Goal: Transaction & Acquisition: Purchase product/service

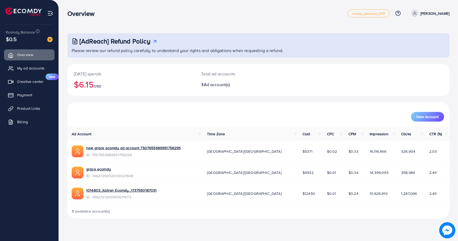
click at [430, 16] on p "[PERSON_NAME]" at bounding box center [434, 13] width 29 height 6
click at [414, 45] on span "Log out" at bounding box center [417, 44] width 14 height 6
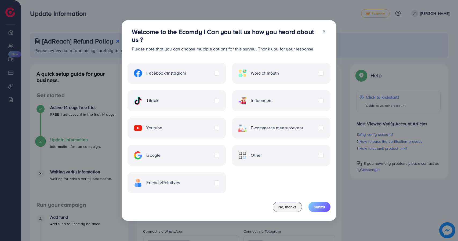
click at [324, 34] on div at bounding box center [321, 42] width 9 height 28
click at [323, 32] on icon at bounding box center [324, 31] width 4 height 4
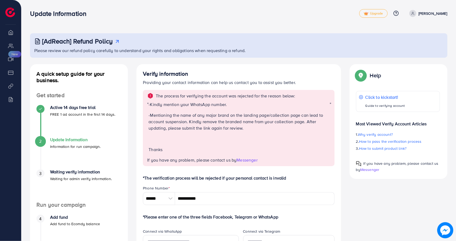
click at [431, 14] on p "Muhammad Abdullah" at bounding box center [433, 13] width 29 height 6
click at [411, 33] on span "Log out" at bounding box center [415, 32] width 14 height 6
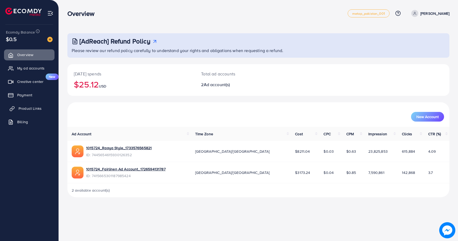
click at [23, 108] on span "Product Links" at bounding box center [30, 108] width 23 height 5
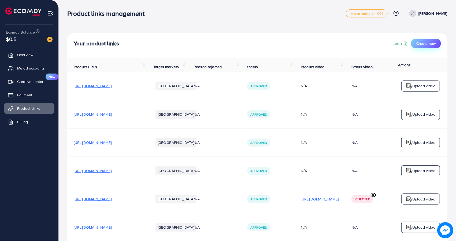
click at [426, 47] on button "Create new" at bounding box center [426, 44] width 30 height 10
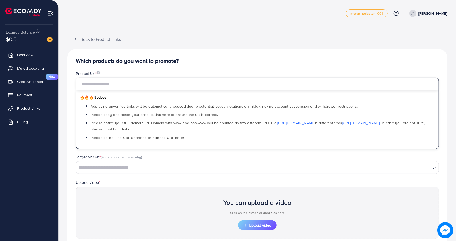
click at [114, 80] on input "text" at bounding box center [257, 84] width 363 height 13
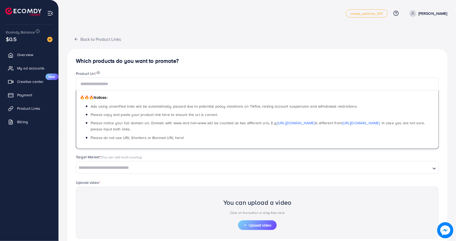
click at [235, 47] on div "Back to Product Links Which products do you want to promote? Product Url * 🔥🔥🔥 …" at bounding box center [257, 156] width 380 height 247
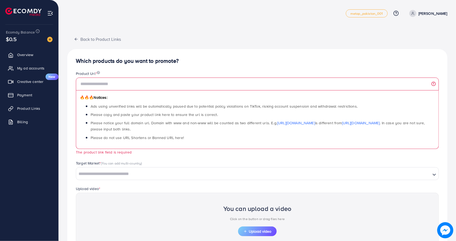
scroll to position [54, 0]
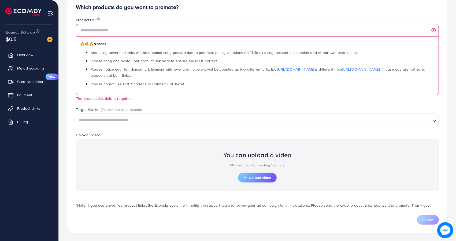
click at [133, 122] on input "Search for option" at bounding box center [254, 120] width 354 height 8
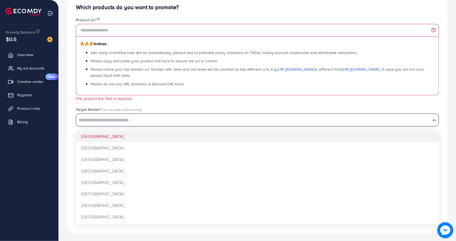
click at [70, 122] on div "Which products do you want to promote? Product Url * 🔥🔥🔥 Notices: Ads using unv…" at bounding box center [257, 114] width 380 height 238
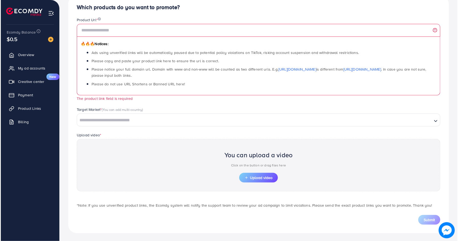
scroll to position [0, 0]
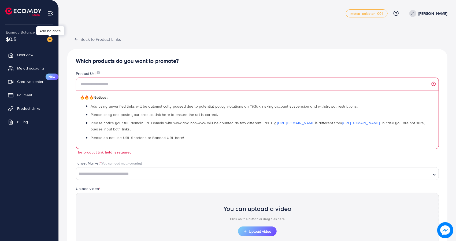
click at [49, 37] on img at bounding box center [49, 39] width 5 height 5
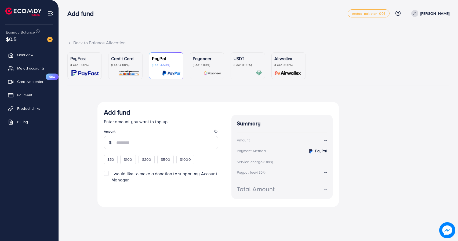
click at [127, 62] on div "Credit Card (Fee: 4.00%)" at bounding box center [125, 61] width 28 height 12
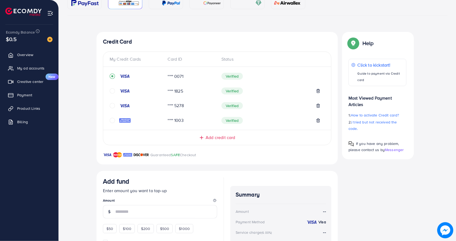
scroll to position [112, 0]
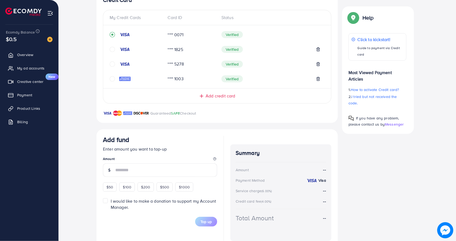
click at [134, 168] on input "number" at bounding box center [166, 169] width 102 height 13
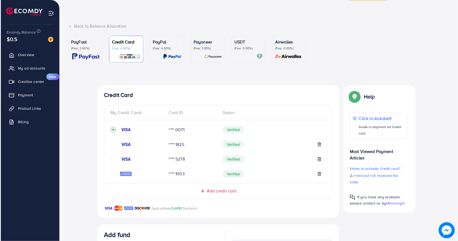
scroll to position [0, 0]
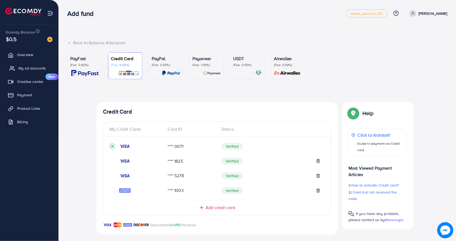
type input "*"
click at [29, 69] on span "My ad accounts" at bounding box center [32, 67] width 27 height 5
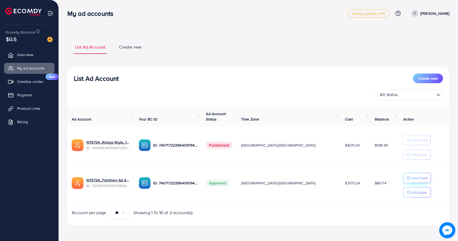
click at [411, 178] on p "Add Fund" at bounding box center [419, 178] width 16 height 6
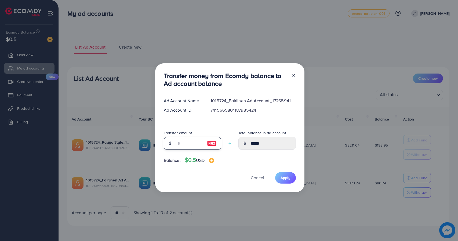
click at [196, 142] on input "number" at bounding box center [189, 143] width 27 height 13
click at [260, 177] on button "Cancel" at bounding box center [257, 178] width 27 height 12
